Goal: Task Accomplishment & Management: Use online tool/utility

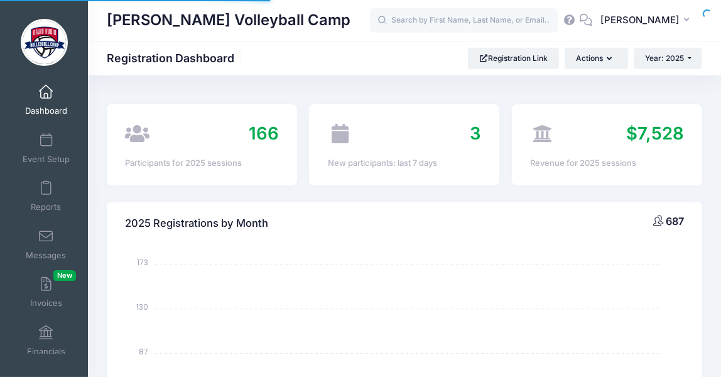
select select
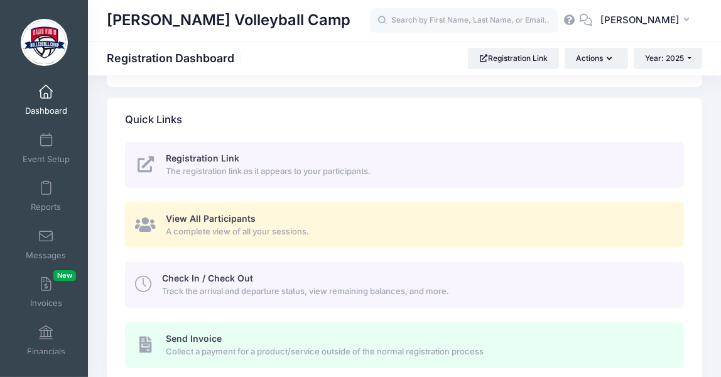
scroll to position [515, 0]
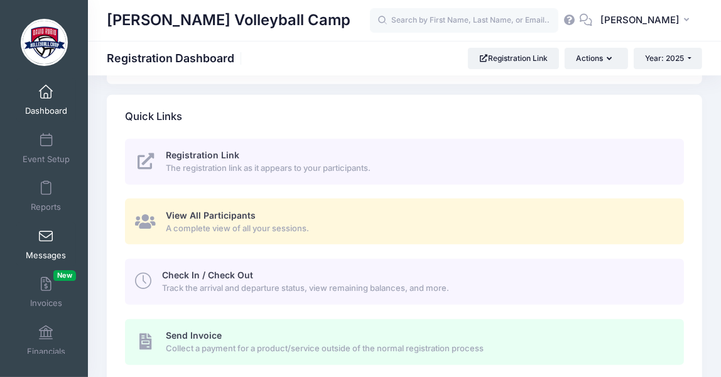
click at [46, 238] on span at bounding box center [46, 237] width 0 height 14
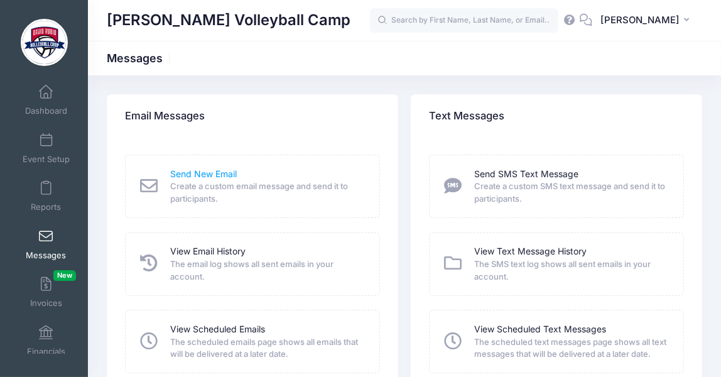
click at [217, 177] on link "Send New Email" at bounding box center [203, 174] width 67 height 13
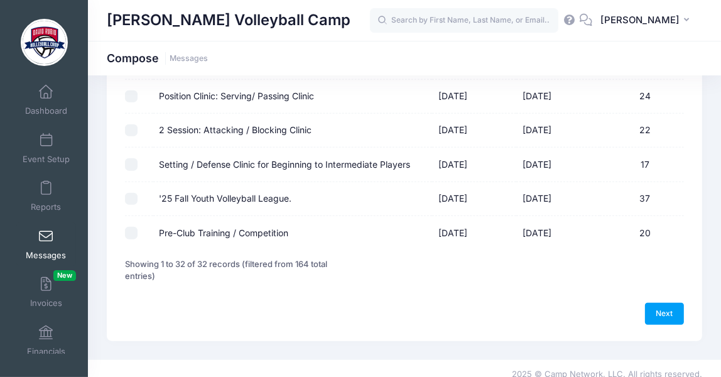
scroll to position [1042, 0]
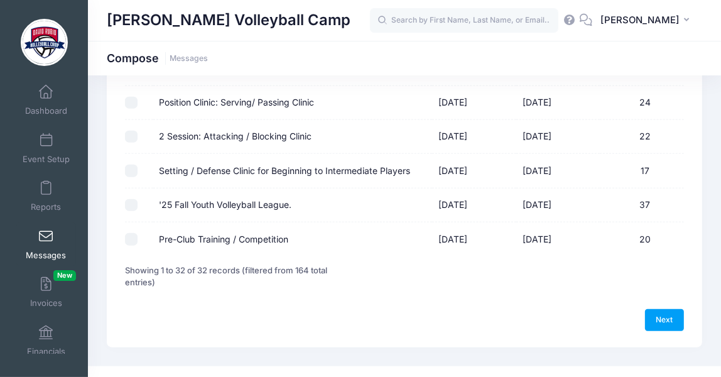
click at [132, 204] on input "'25 Fall Youth Volleyball League." at bounding box center [131, 205] width 13 height 13
checkbox input "true"
click at [660, 322] on link "Next" at bounding box center [664, 319] width 39 height 21
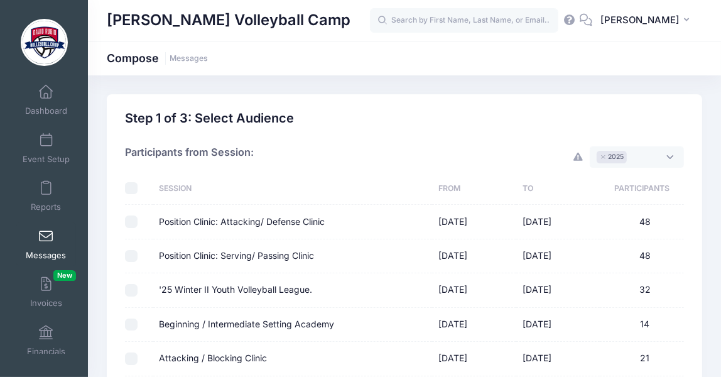
select select "50"
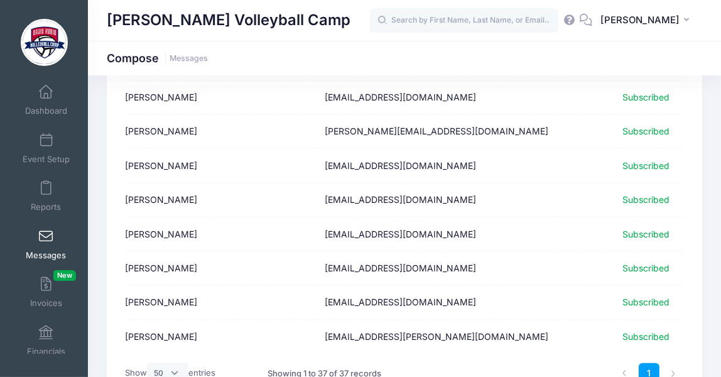
scroll to position [1210, 0]
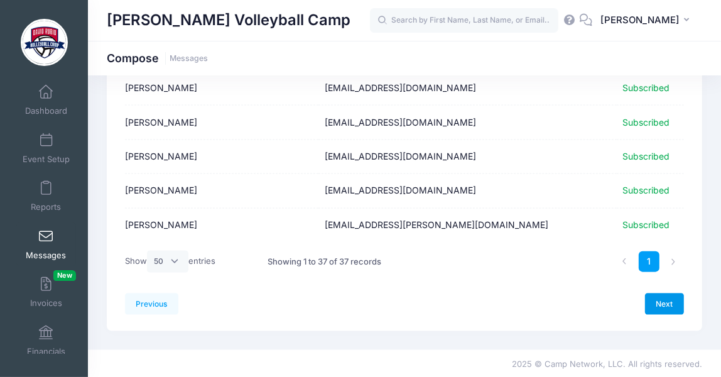
click at [682, 299] on link "Next" at bounding box center [664, 303] width 39 height 21
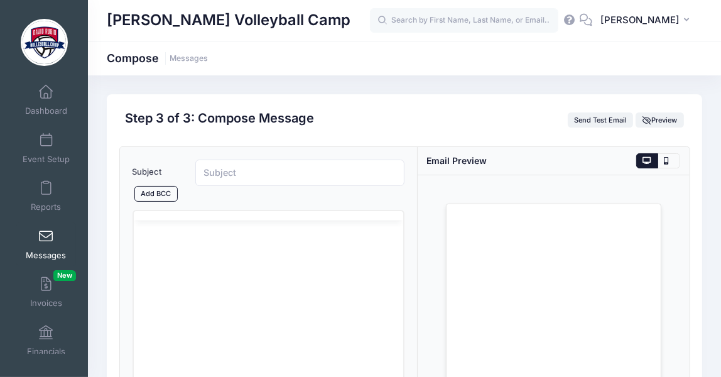
scroll to position [0, 0]
click at [163, 269] on html at bounding box center [267, 282] width 269 height 34
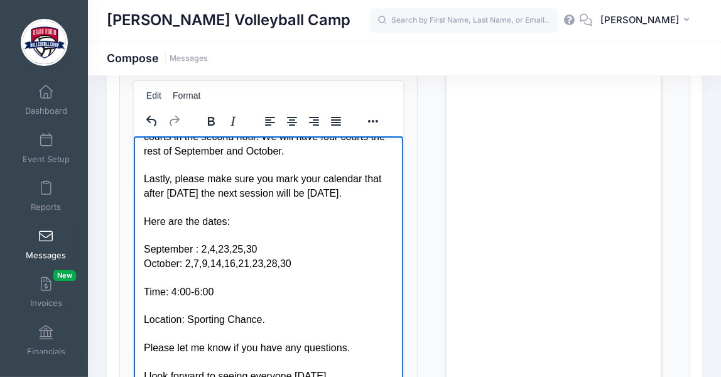
scroll to position [171, 0]
click at [209, 249] on div "September : 2,4,23,25,30" at bounding box center [267, 248] width 249 height 14
click at [197, 257] on div "October: 2,7,9,14,16,21,23,28,30" at bounding box center [267, 262] width 249 height 14
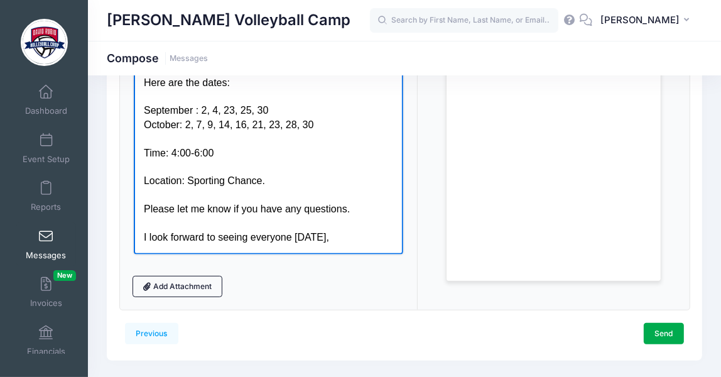
scroll to position [282, 0]
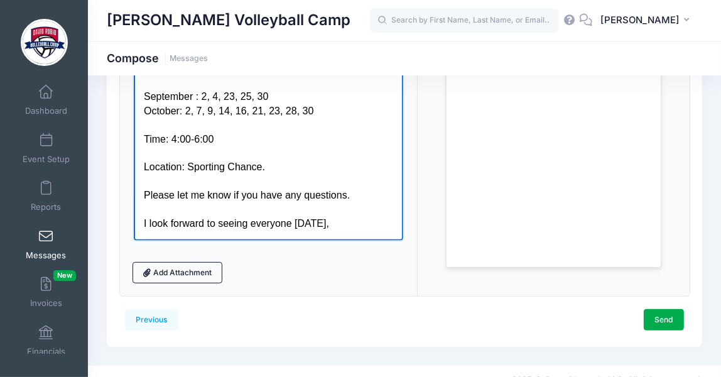
click at [353, 228] on div "I look forward to seeing everyone tomorrow," at bounding box center [267, 224] width 249 height 14
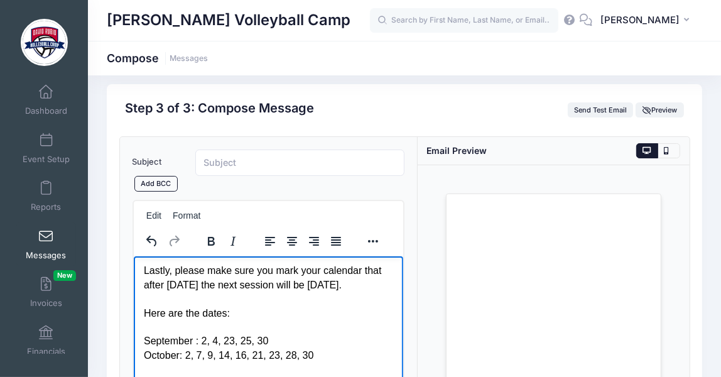
scroll to position [0, 0]
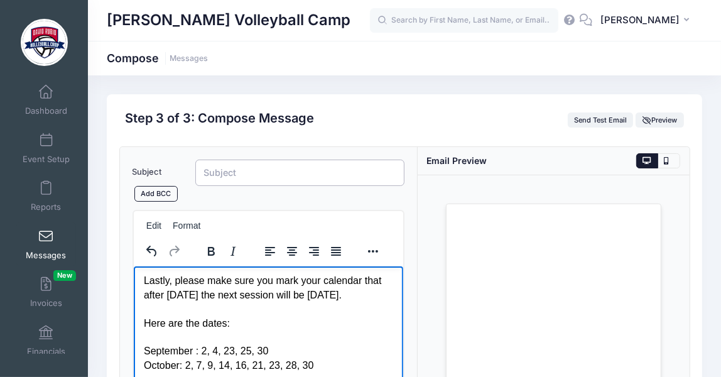
click at [259, 166] on input "Subject" at bounding box center [299, 172] width 209 height 27
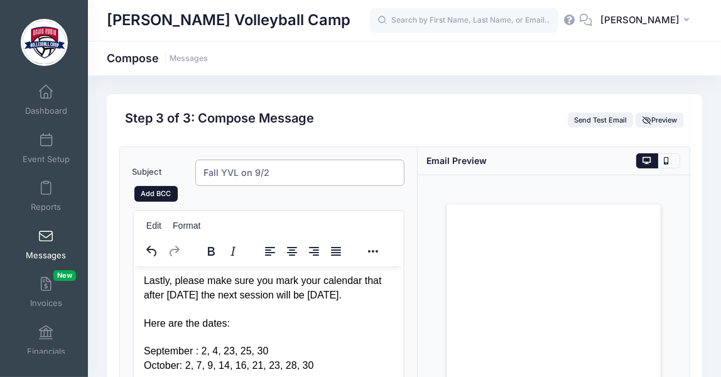
type input "Fall YVL on 9/2"
click at [178, 186] on link "Add BCC" at bounding box center [155, 193] width 43 height 15
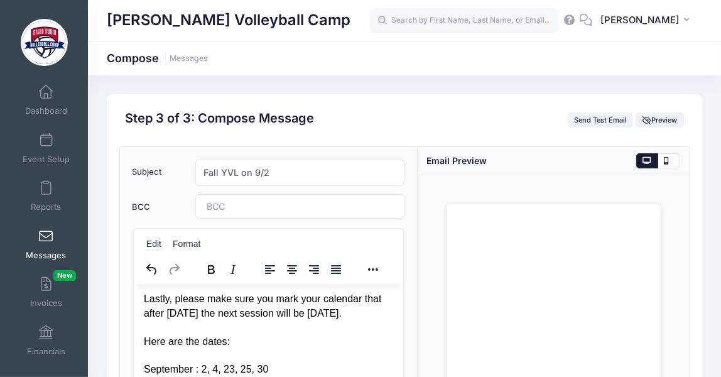
click at [271, 208] on span at bounding box center [241, 206] width 69 height 11
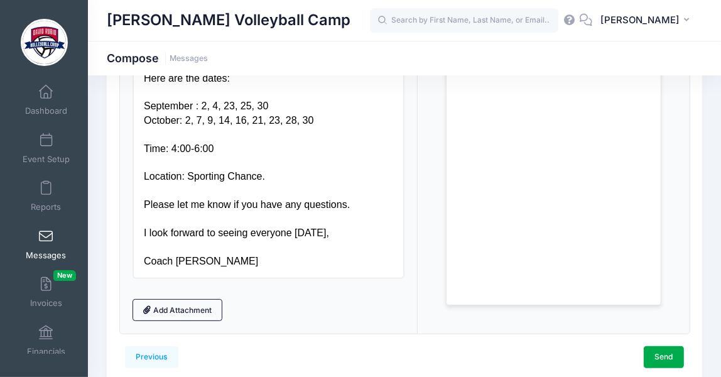
scroll to position [289, 0]
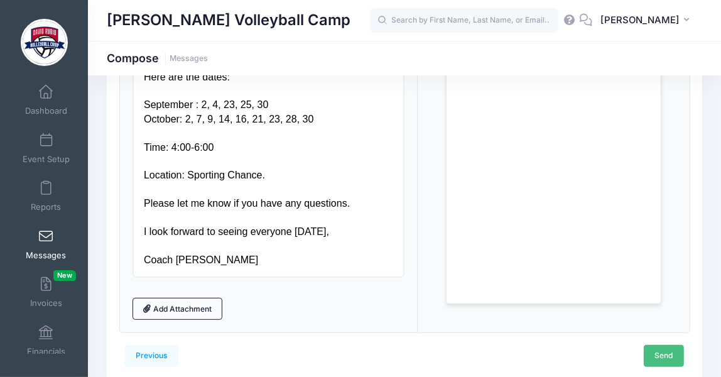
click at [656, 345] on link "Send" at bounding box center [663, 355] width 40 height 21
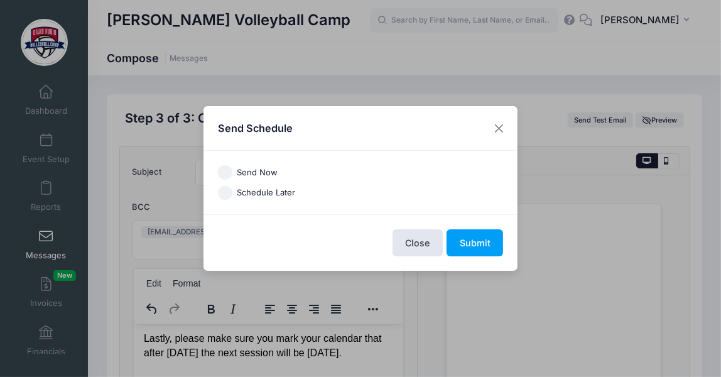
click at [225, 173] on input "Send Now" at bounding box center [225, 172] width 14 height 14
radio input "true"
click at [461, 246] on button "Submit" at bounding box center [474, 242] width 56 height 27
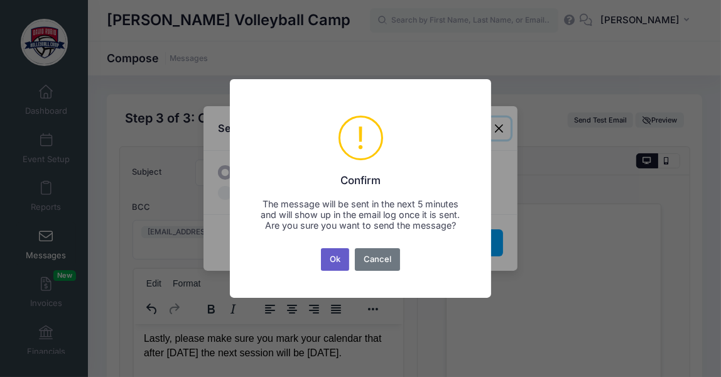
click at [330, 264] on button "Ok" at bounding box center [335, 259] width 29 height 23
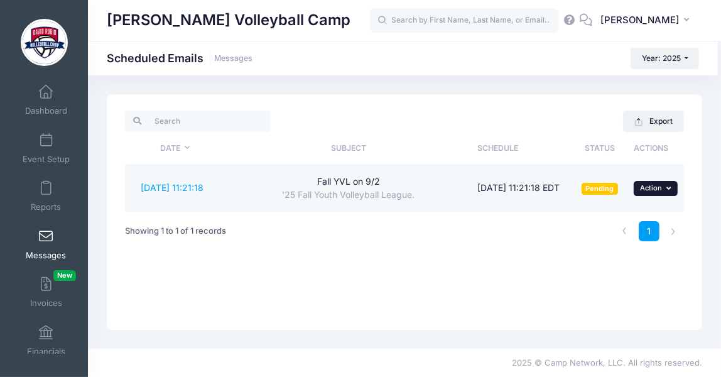
click at [650, 184] on span "Action" at bounding box center [651, 187] width 22 height 9
click at [643, 214] on link "Send Now" at bounding box center [630, 215] width 82 height 24
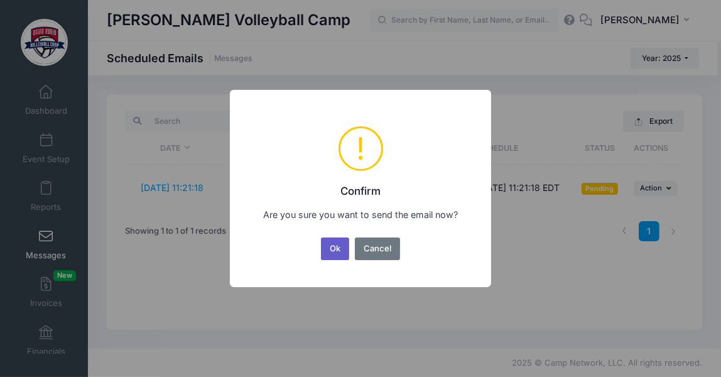
click at [328, 250] on button "Ok" at bounding box center [335, 248] width 29 height 23
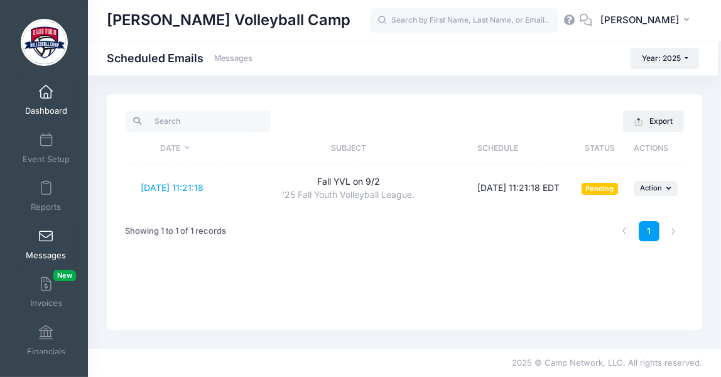
click at [46, 94] on span at bounding box center [46, 92] width 0 height 14
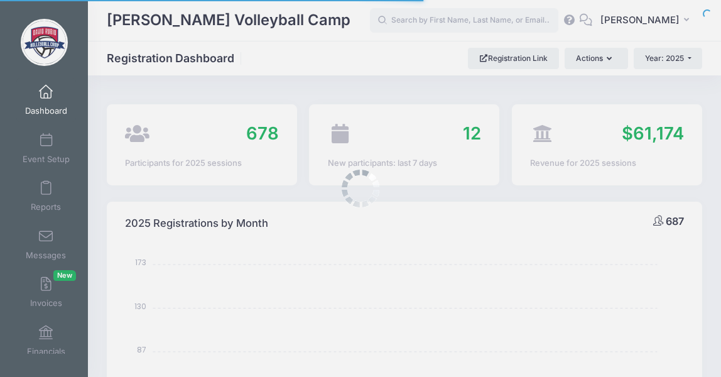
select select
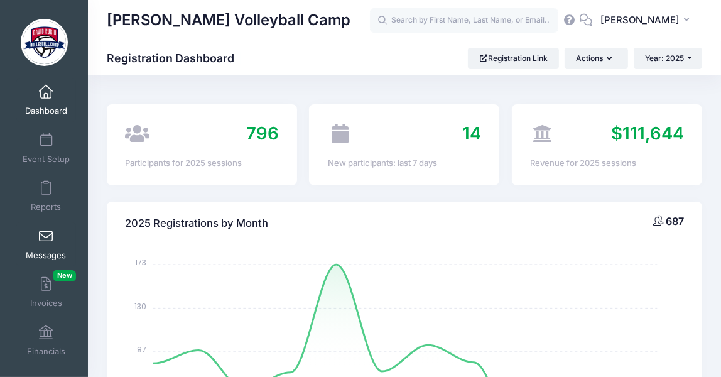
click at [46, 234] on span at bounding box center [46, 237] width 0 height 14
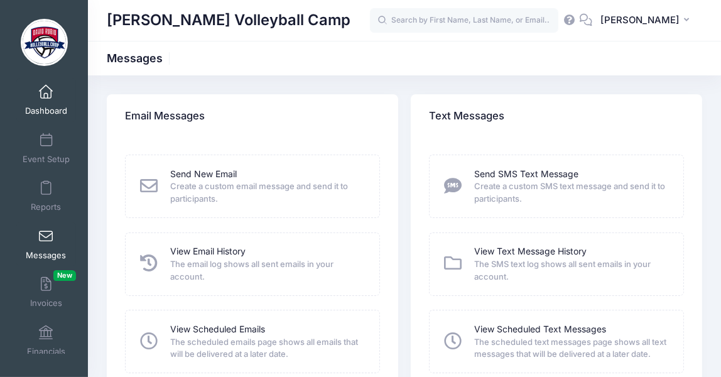
click at [68, 89] on link "Dashboard" at bounding box center [46, 100] width 60 height 44
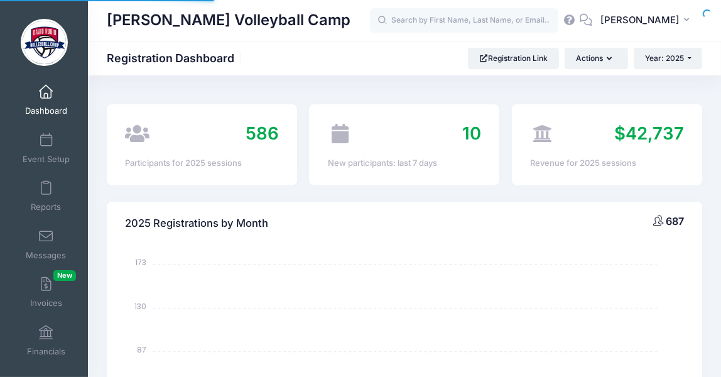
select select
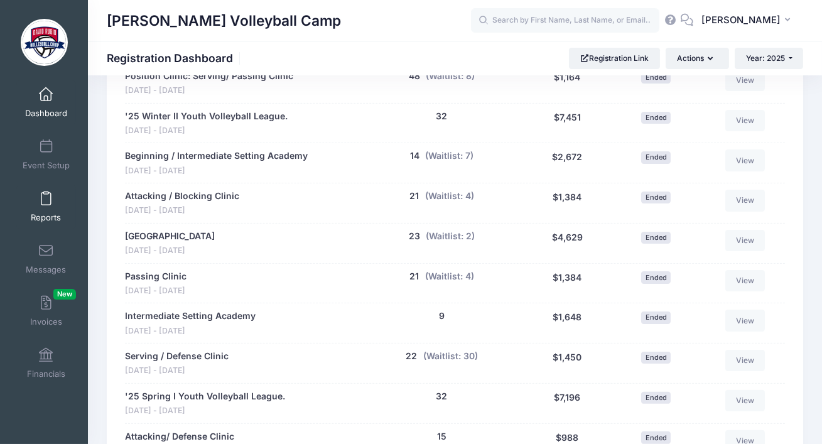
scroll to position [756, 0]
click at [46, 201] on span at bounding box center [46, 199] width 0 height 14
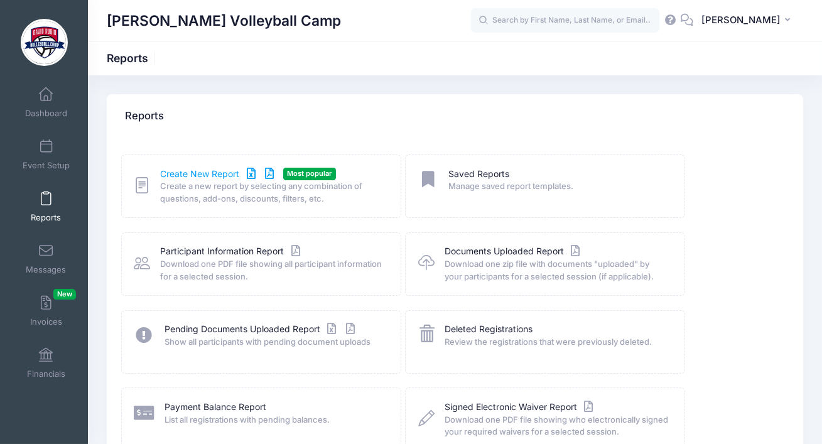
click at [196, 170] on link "Create New Report" at bounding box center [219, 174] width 117 height 13
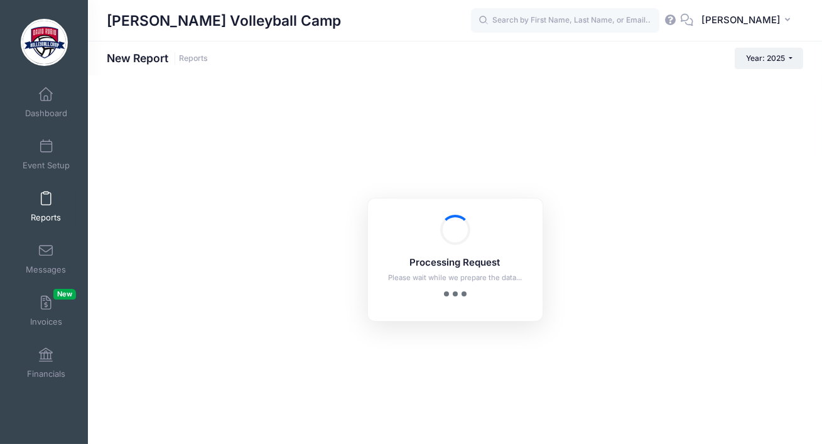
checkbox input "true"
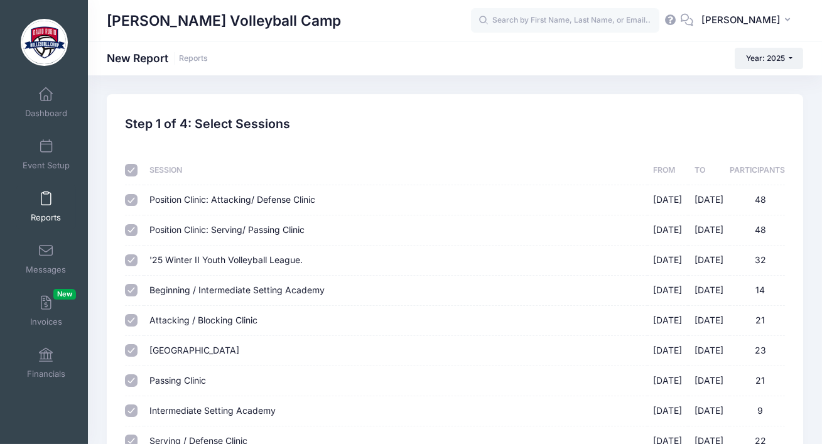
click at [129, 173] on input "checkbox" at bounding box center [131, 170] width 13 height 13
checkbox input "false"
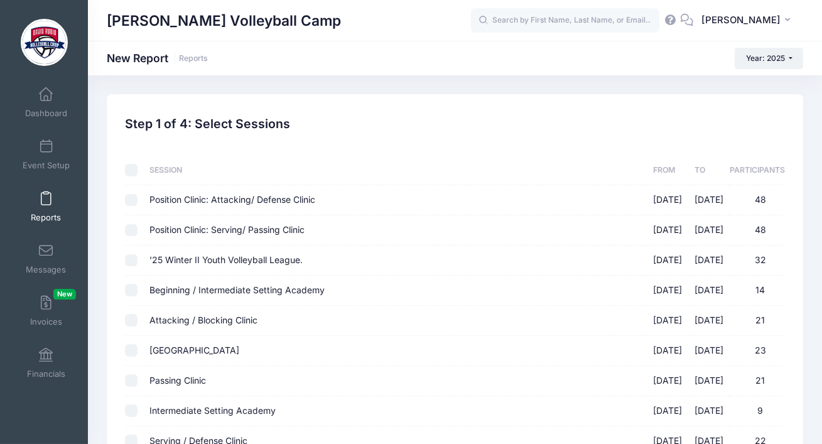
checkbox input "false"
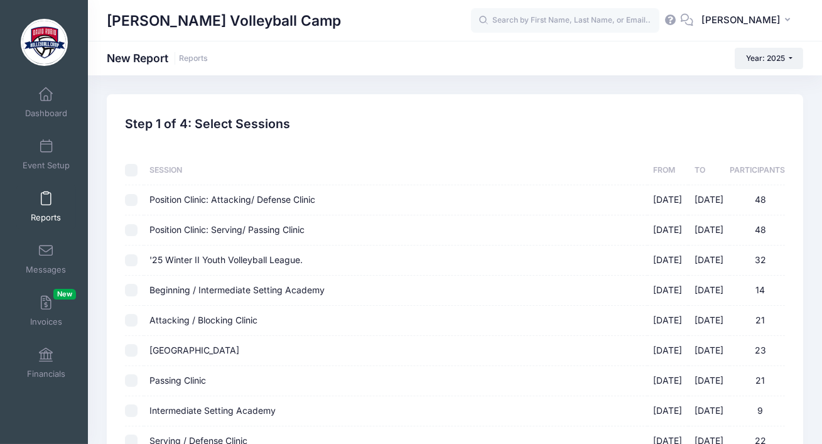
checkbox input "false"
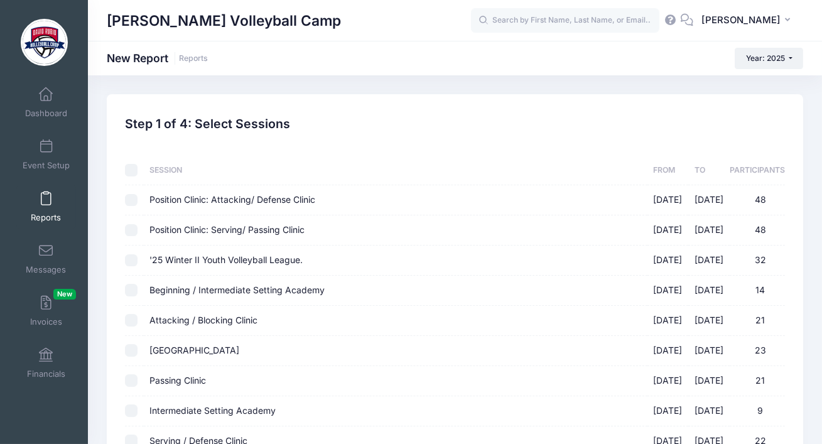
checkbox input "false"
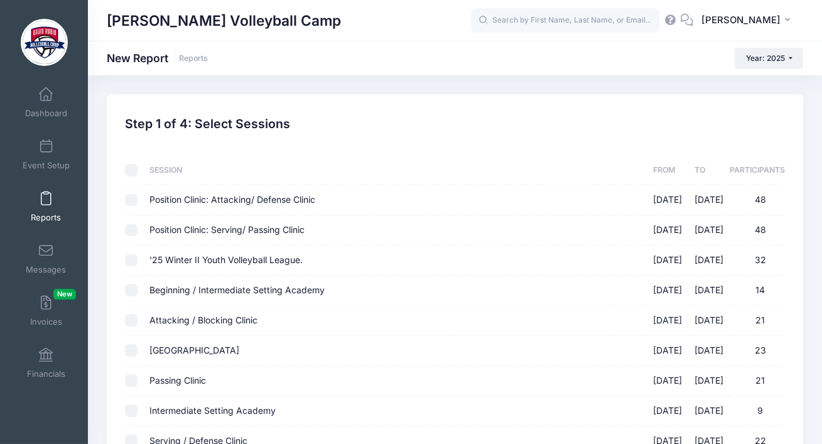
checkbox input "false"
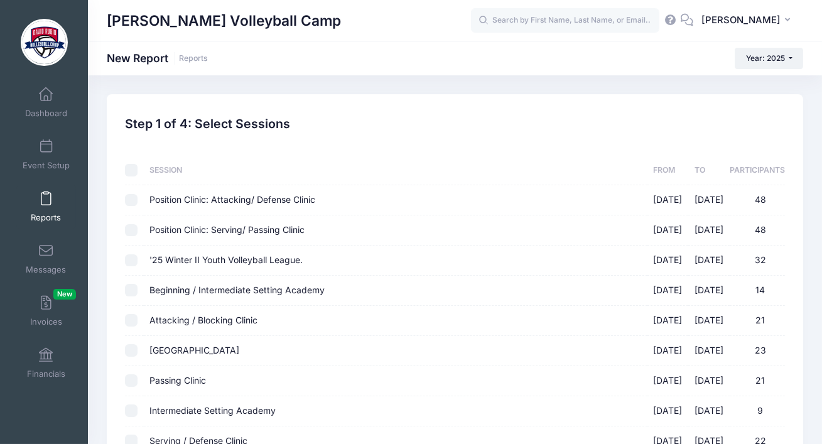
checkbox input "false"
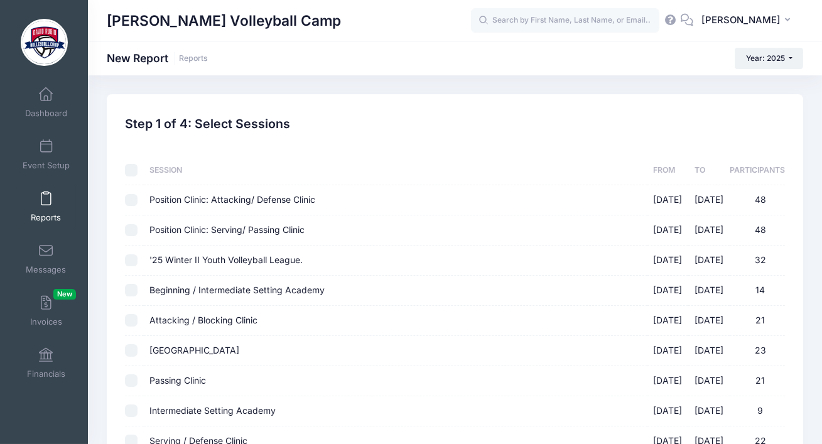
checkbox input "false"
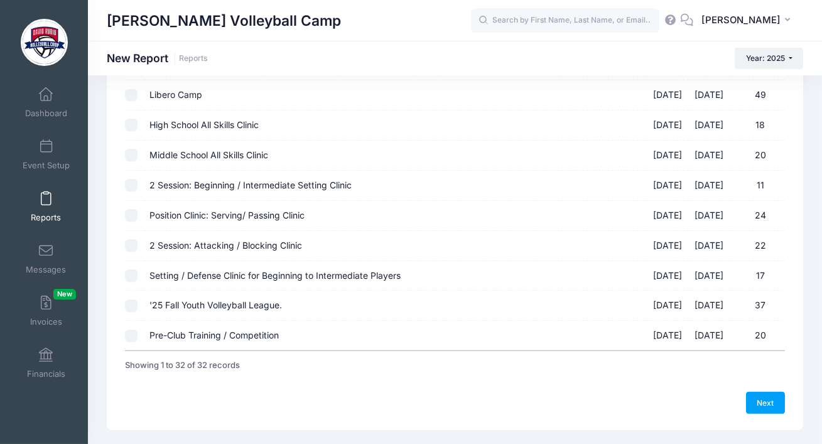
scroll to position [794, 0]
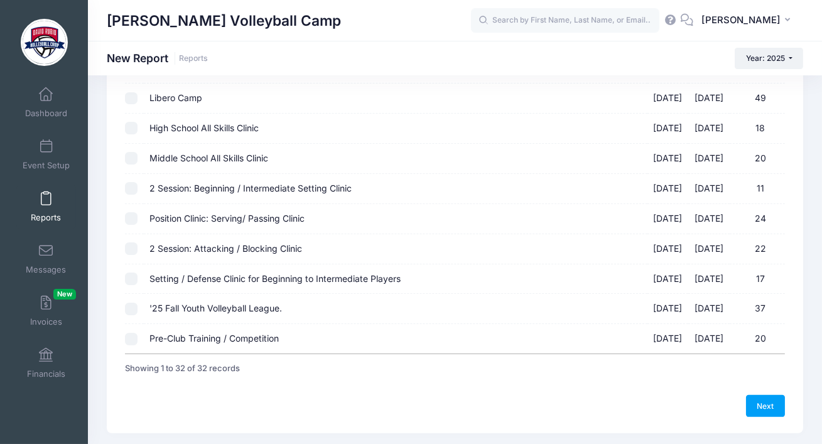
click at [126, 188] on input "2 Session: Beginning / Intermediate Setting Clinic [DATE] - [DATE] 11" at bounding box center [131, 188] width 13 height 13
checkbox input "true"
click at [131, 221] on input "Position Clinic: Serving/ Passing Clinic [DATE] - [DATE] 24" at bounding box center [131, 218] width 13 height 13
checkbox input "true"
click at [131, 242] on input "2 Session: Attacking / Blocking Clinic [DATE] - [DATE] 22" at bounding box center [131, 248] width 13 height 13
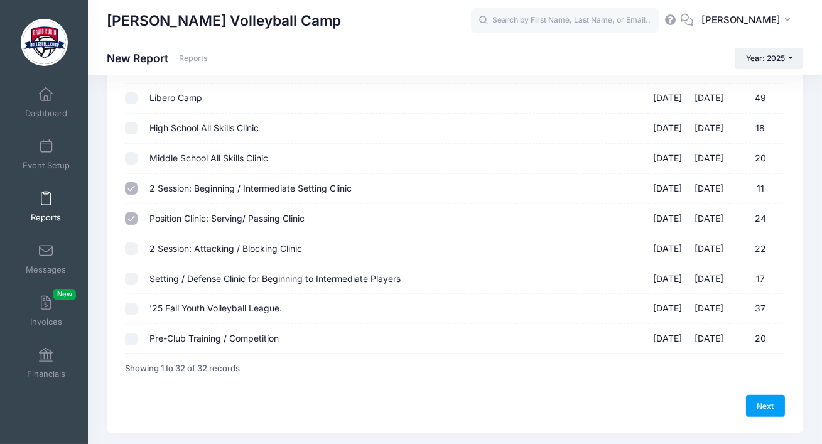
checkbox input "true"
click at [132, 276] on input "Setting / Defense Clinic for Beginning to Intermediate Players [DATE] - [DATE] …" at bounding box center [131, 278] width 13 height 13
checkbox input "true"
click at [132, 305] on input "'25 Fall Youth Volleyball League. [DATE] - [DATE] 37" at bounding box center [131, 309] width 13 height 13
checkbox input "true"
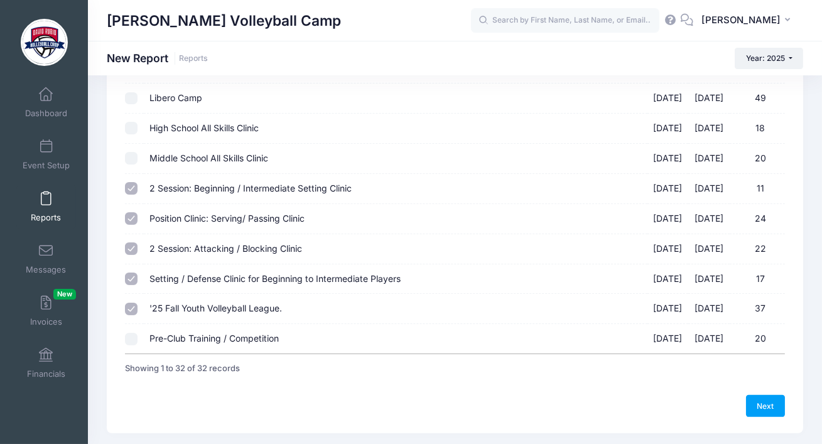
click at [133, 336] on input "Pre-Club Training / Competition [DATE] - [DATE] 20" at bounding box center [131, 339] width 13 height 13
checkbox input "true"
click at [759, 404] on link "Next" at bounding box center [765, 405] width 39 height 21
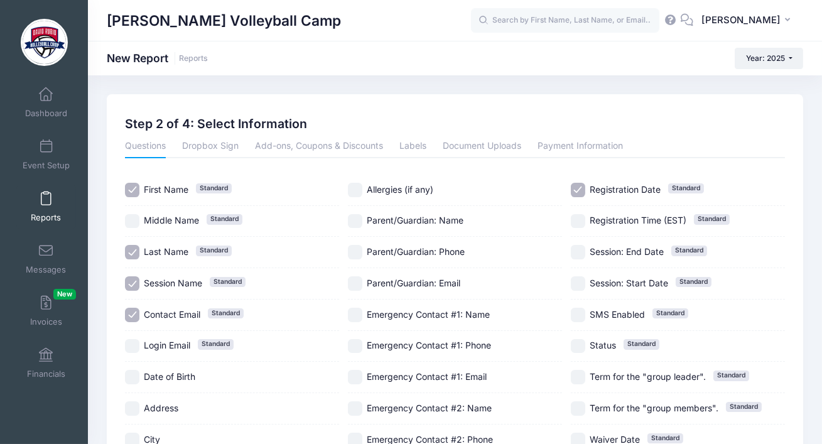
click at [134, 186] on input "First Name Standard" at bounding box center [132, 190] width 14 height 14
checkbox input "false"
click at [133, 255] on input "Last Name Standard" at bounding box center [132, 252] width 14 height 14
checkbox input "false"
click at [134, 284] on input "Session Name Standard" at bounding box center [132, 283] width 14 height 14
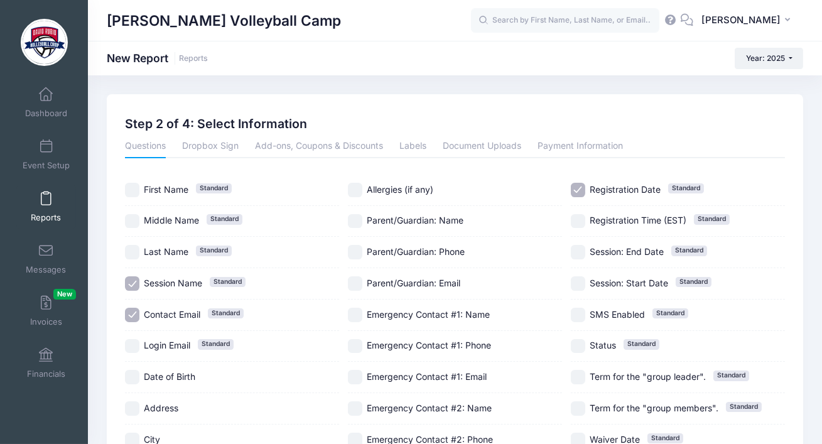
checkbox input "false"
click at [134, 314] on input "Contact Email Standard" at bounding box center [132, 315] width 14 height 14
checkbox input "true"
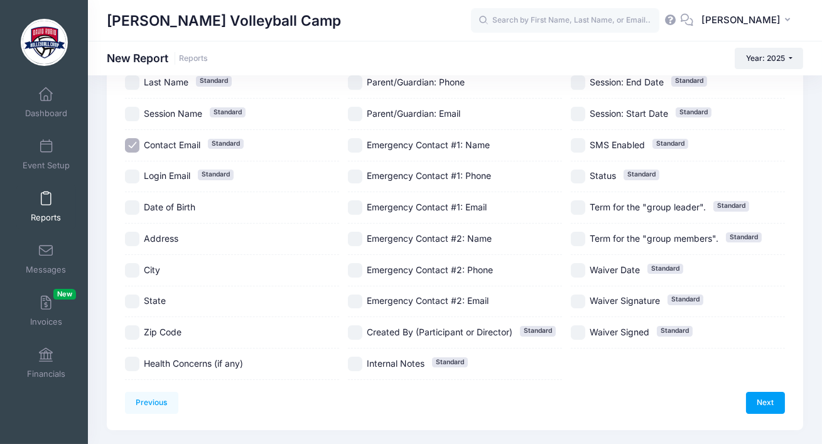
scroll to position [201, 0]
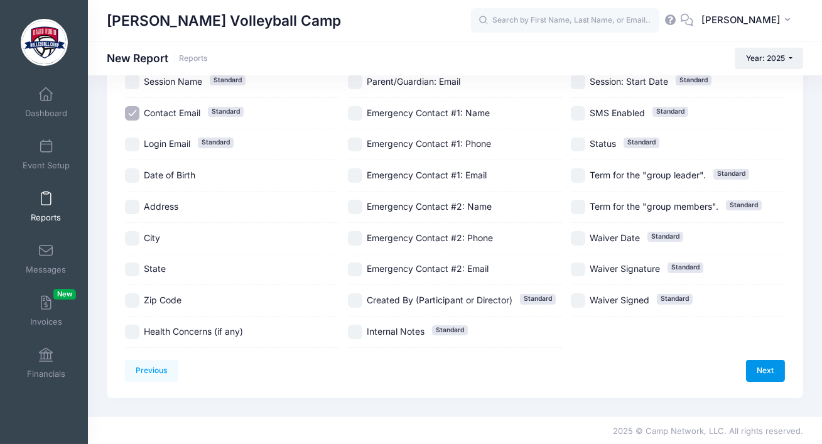
click at [754, 372] on link "Next" at bounding box center [765, 370] width 39 height 21
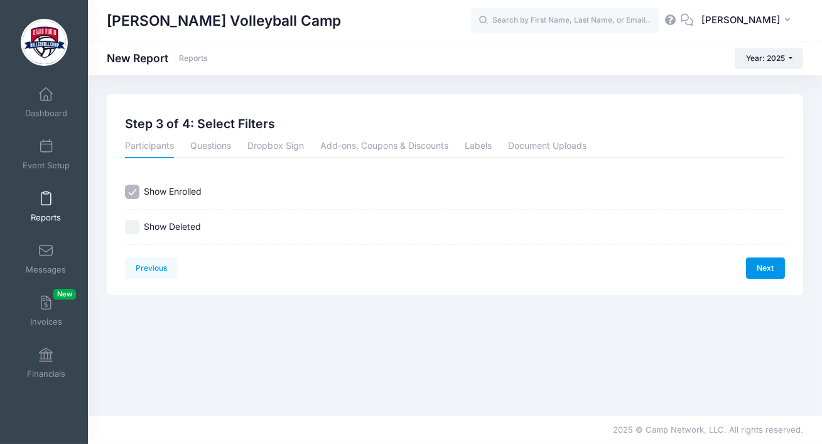
click at [764, 269] on link "Next" at bounding box center [765, 267] width 39 height 21
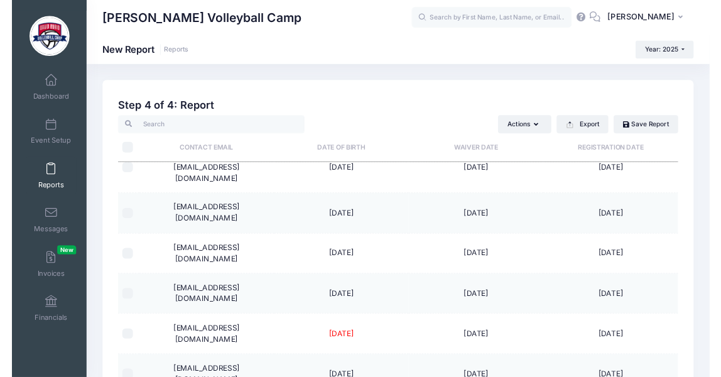
scroll to position [2515, 0]
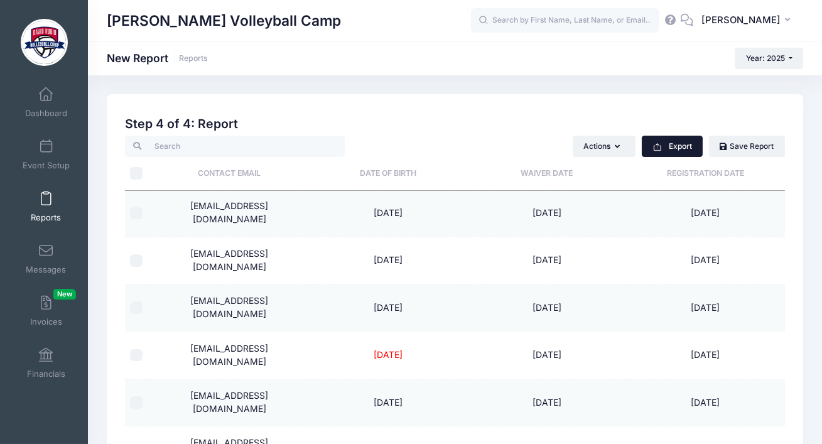
click at [684, 147] on button "Export" at bounding box center [671, 146] width 61 height 21
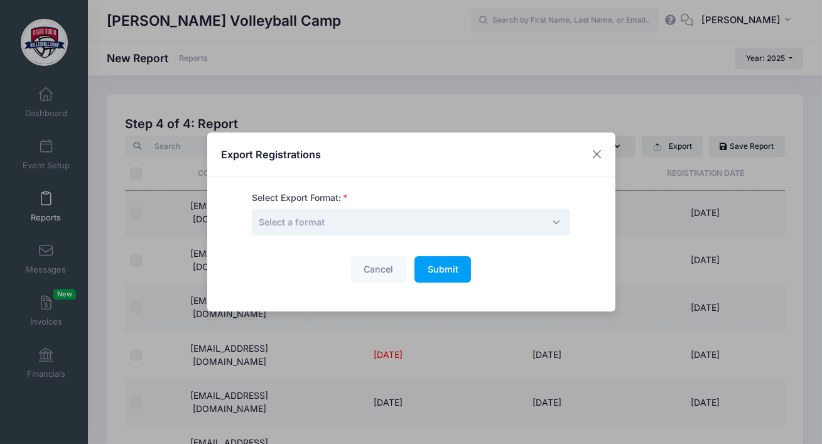
click at [440, 218] on span "Select a format" at bounding box center [411, 221] width 318 height 27
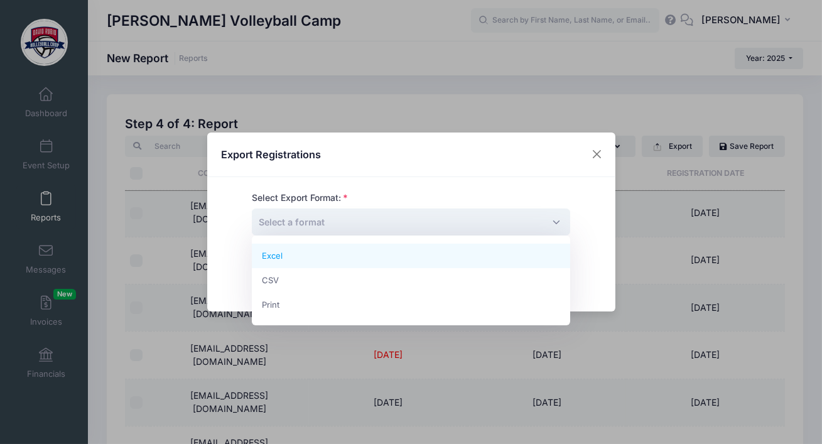
select select "excel"
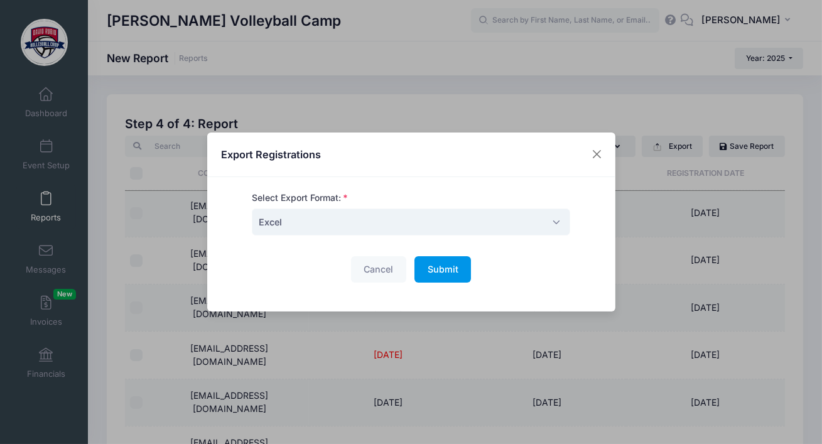
click at [442, 268] on span "Submit" at bounding box center [442, 269] width 31 height 11
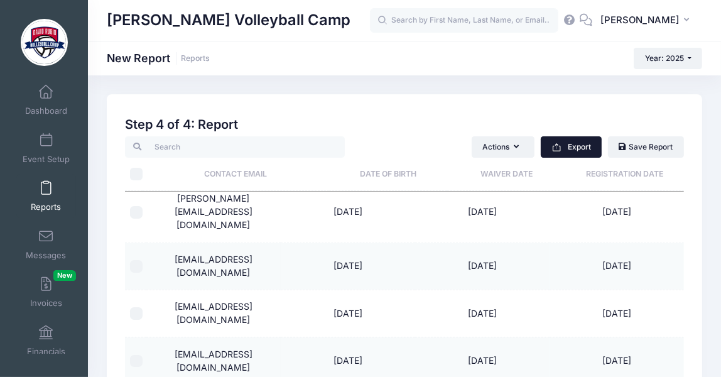
scroll to position [2541, 0]
